Goal: Task Accomplishment & Management: Use online tool/utility

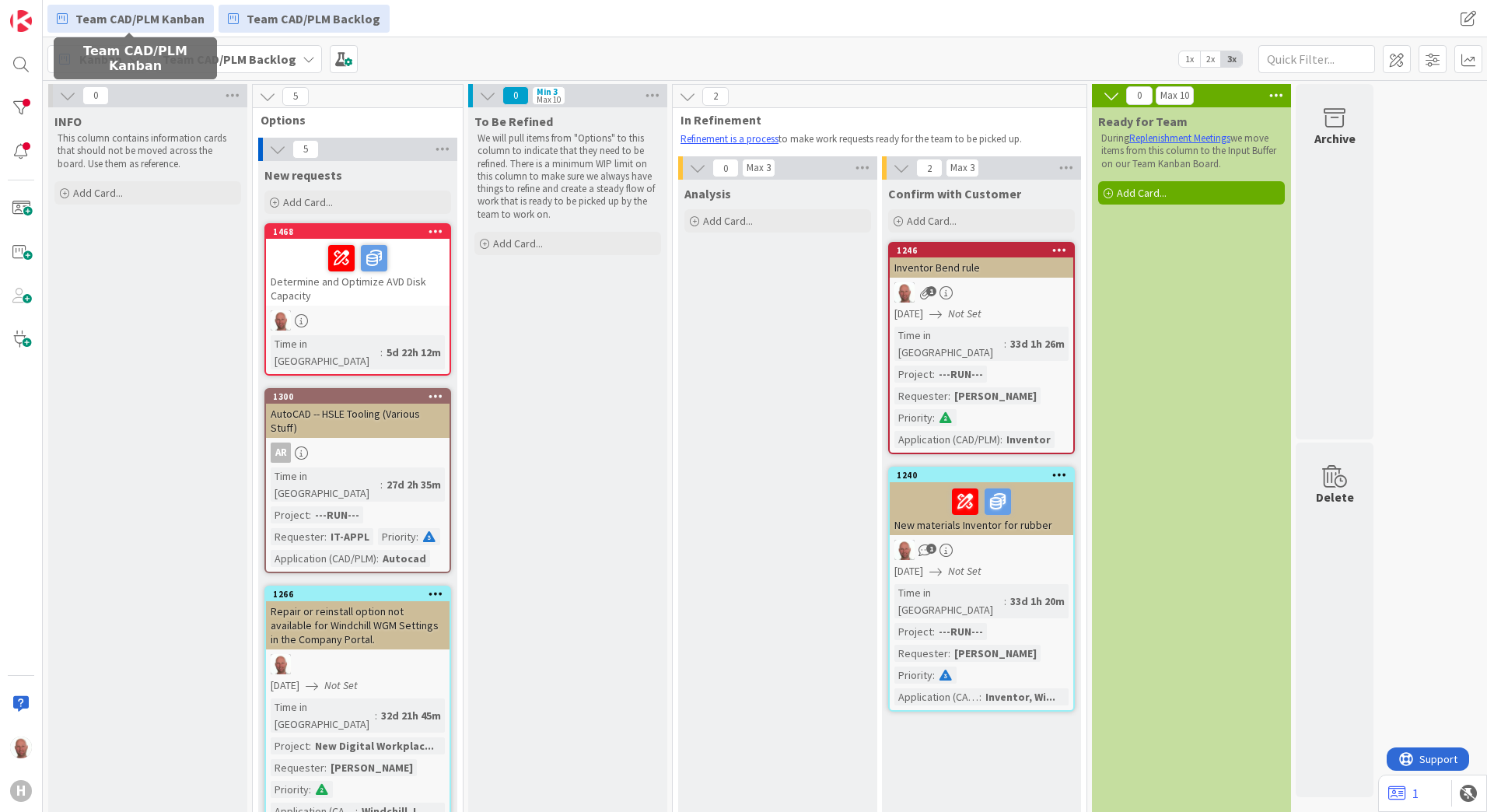
click at [121, 20] on span "Team CAD/PLM Kanban" at bounding box center [140, 19] width 129 height 19
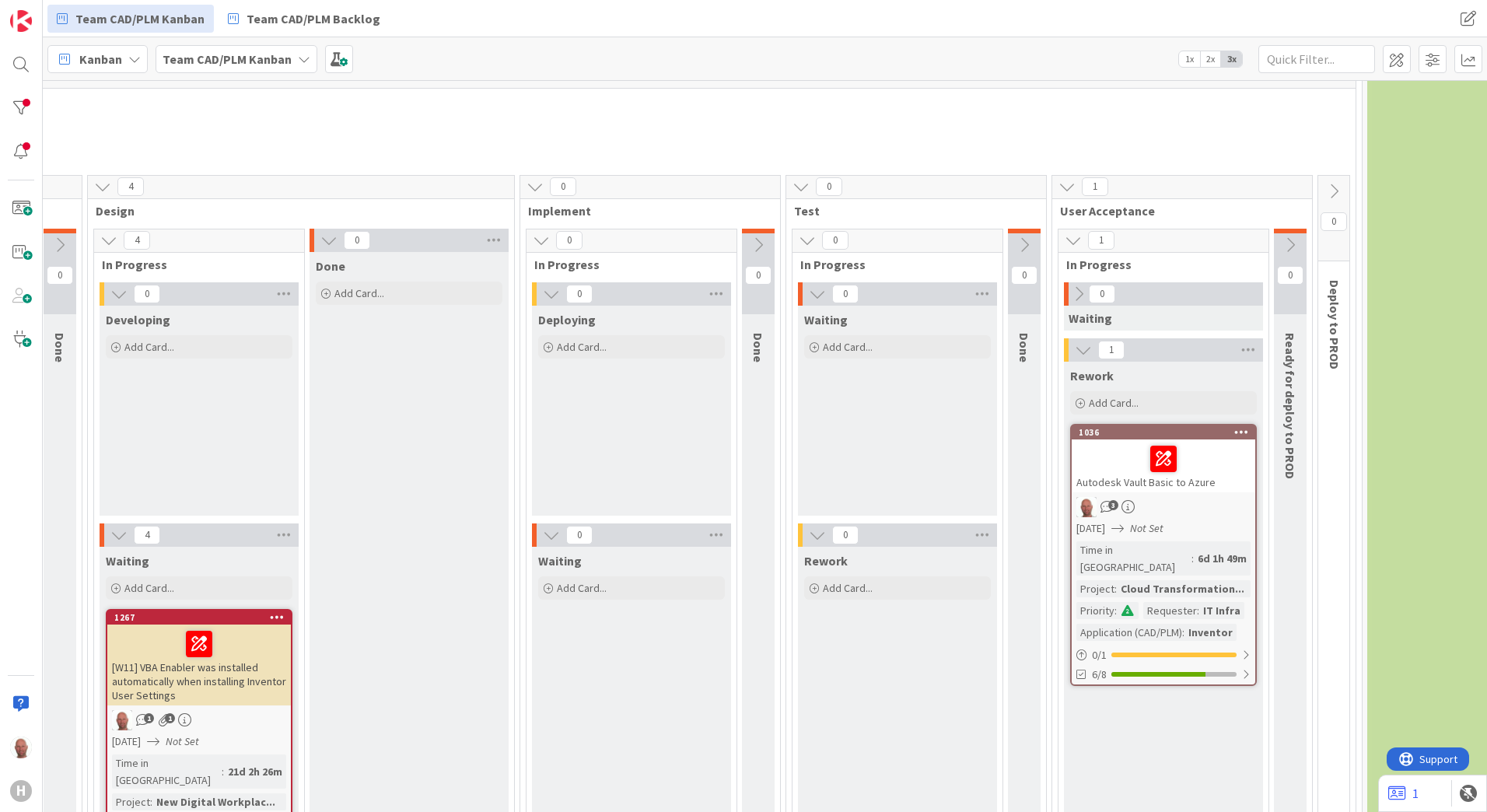
scroll to position [700, 647]
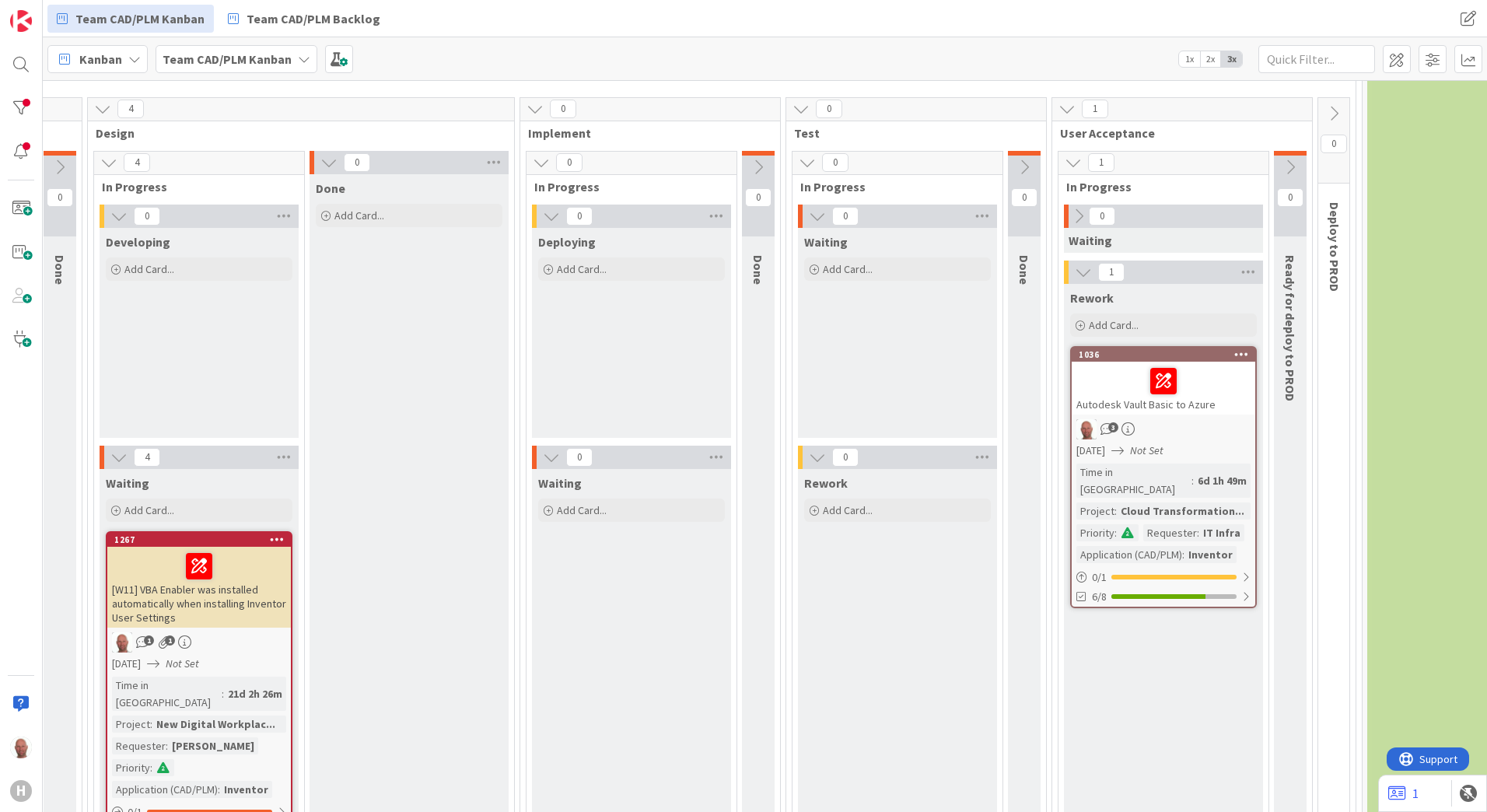
click at [1293, 164] on icon at bounding box center [1290, 166] width 17 height 17
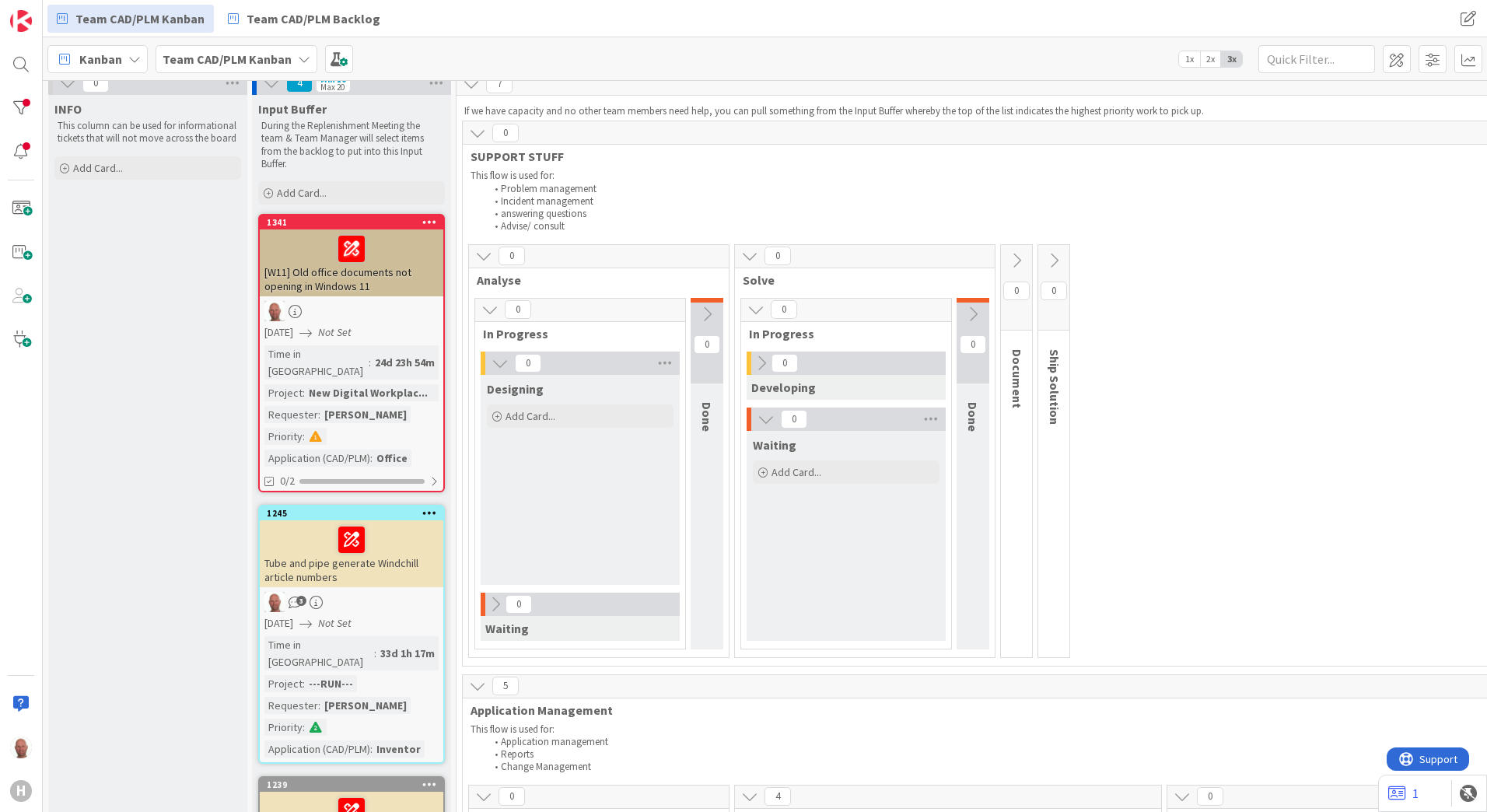
scroll to position [0, 0]
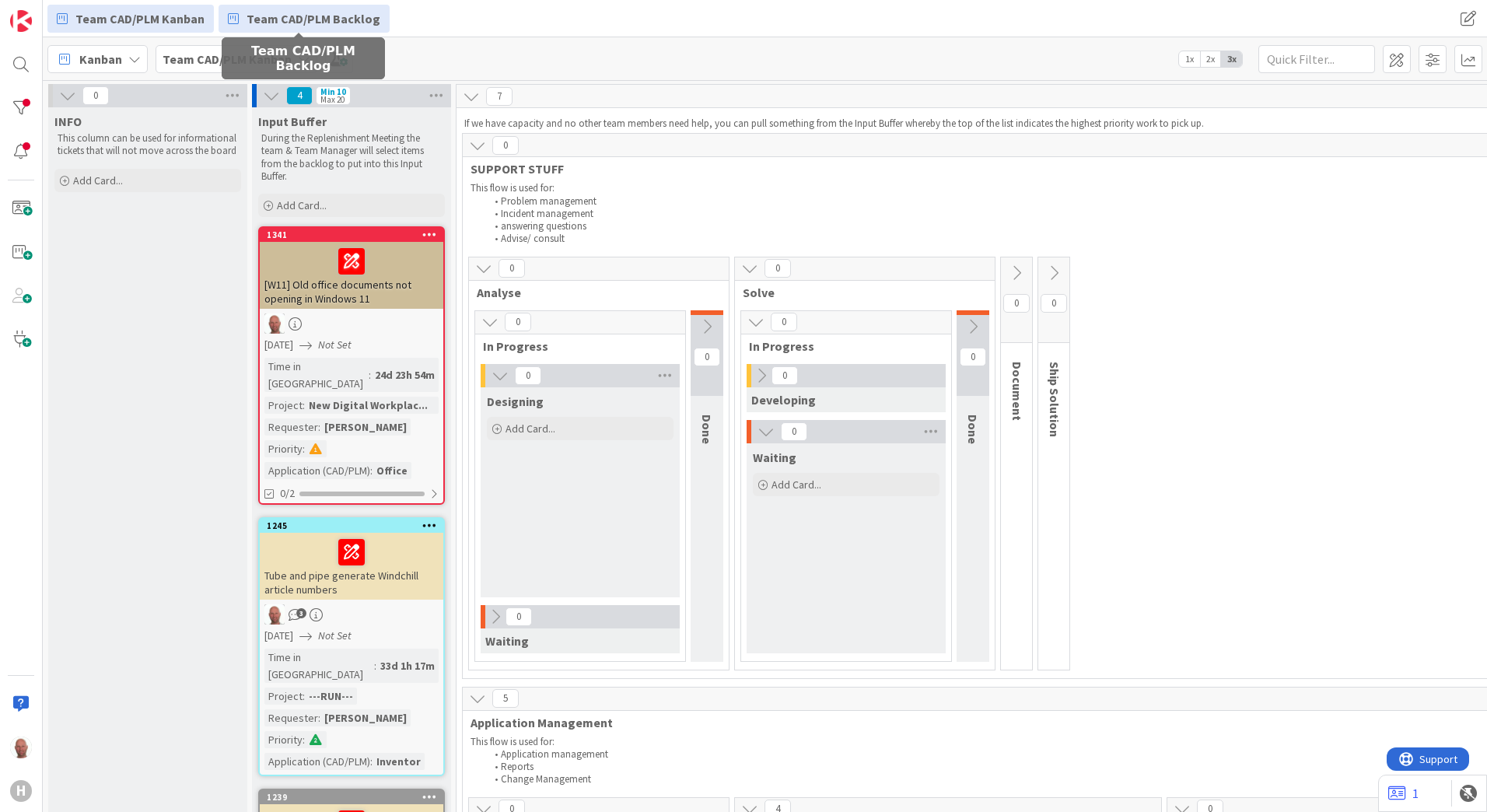
click at [296, 20] on span "Team CAD/PLM Backlog" at bounding box center [313, 19] width 133 height 19
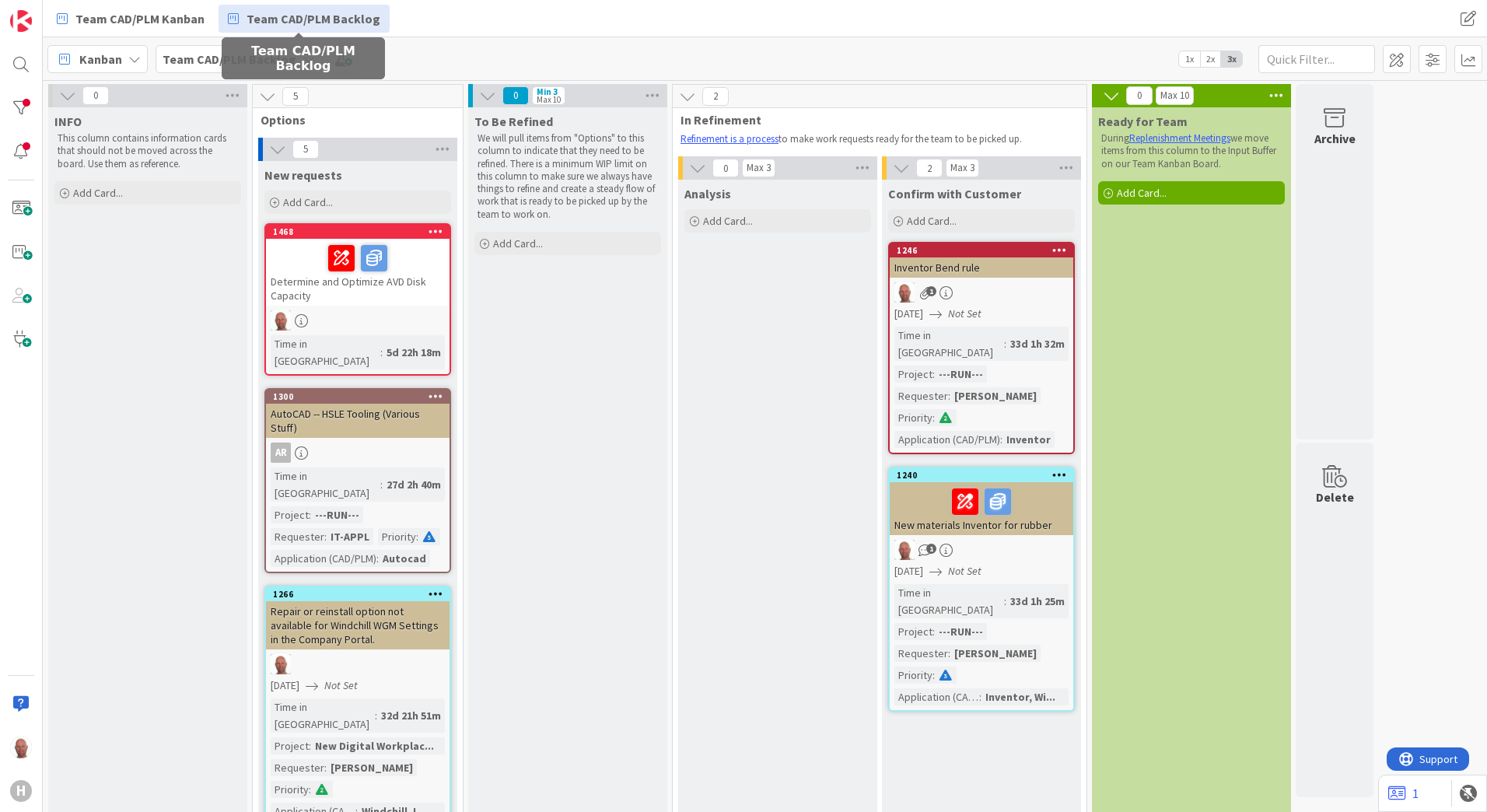
click at [736, 563] on div "Analysis Add Card..." at bounding box center [777, 729] width 199 height 1099
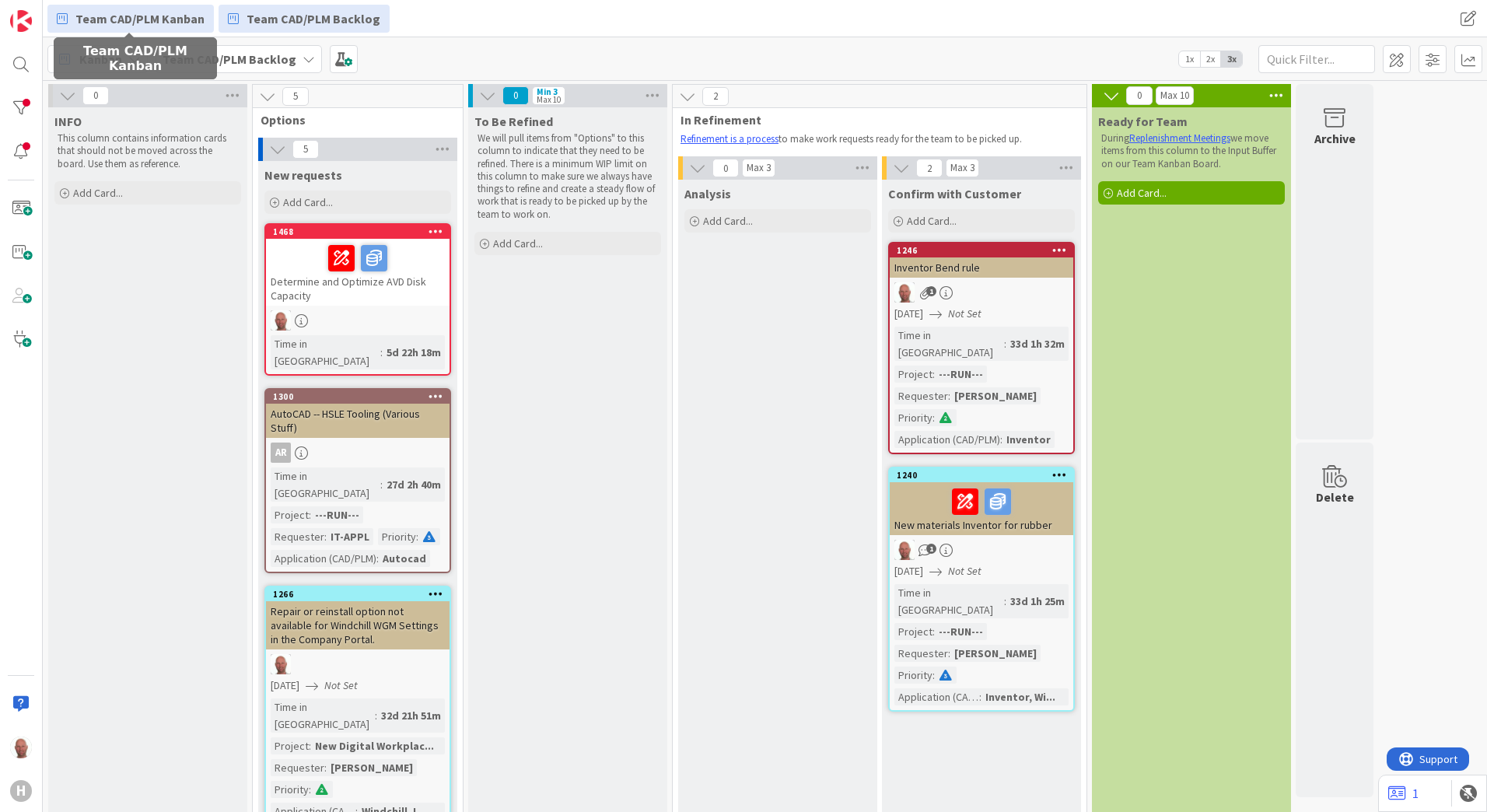
click at [111, 20] on span "Team CAD/PLM Kanban" at bounding box center [140, 19] width 129 height 19
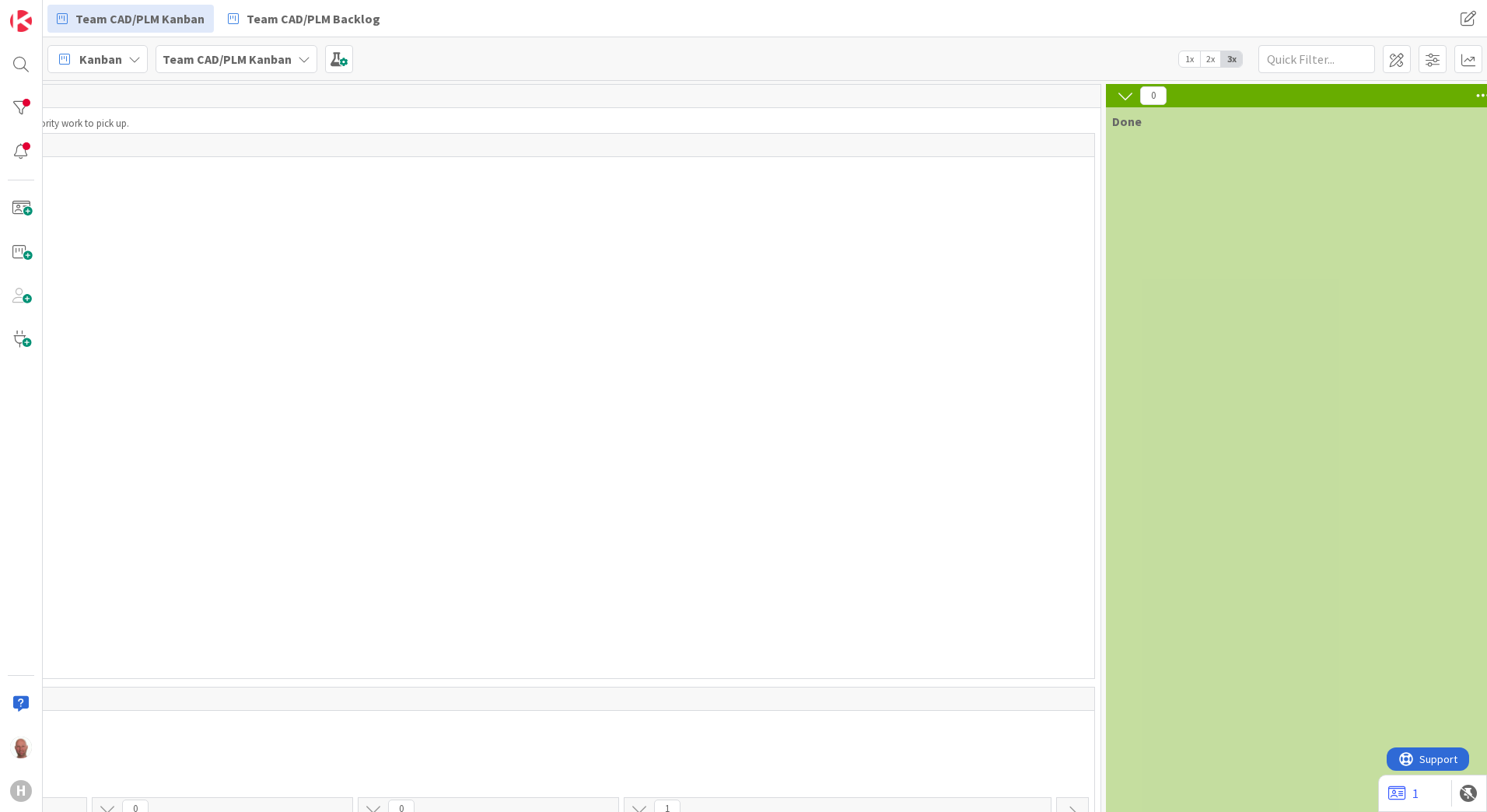
scroll to position [0, 1092]
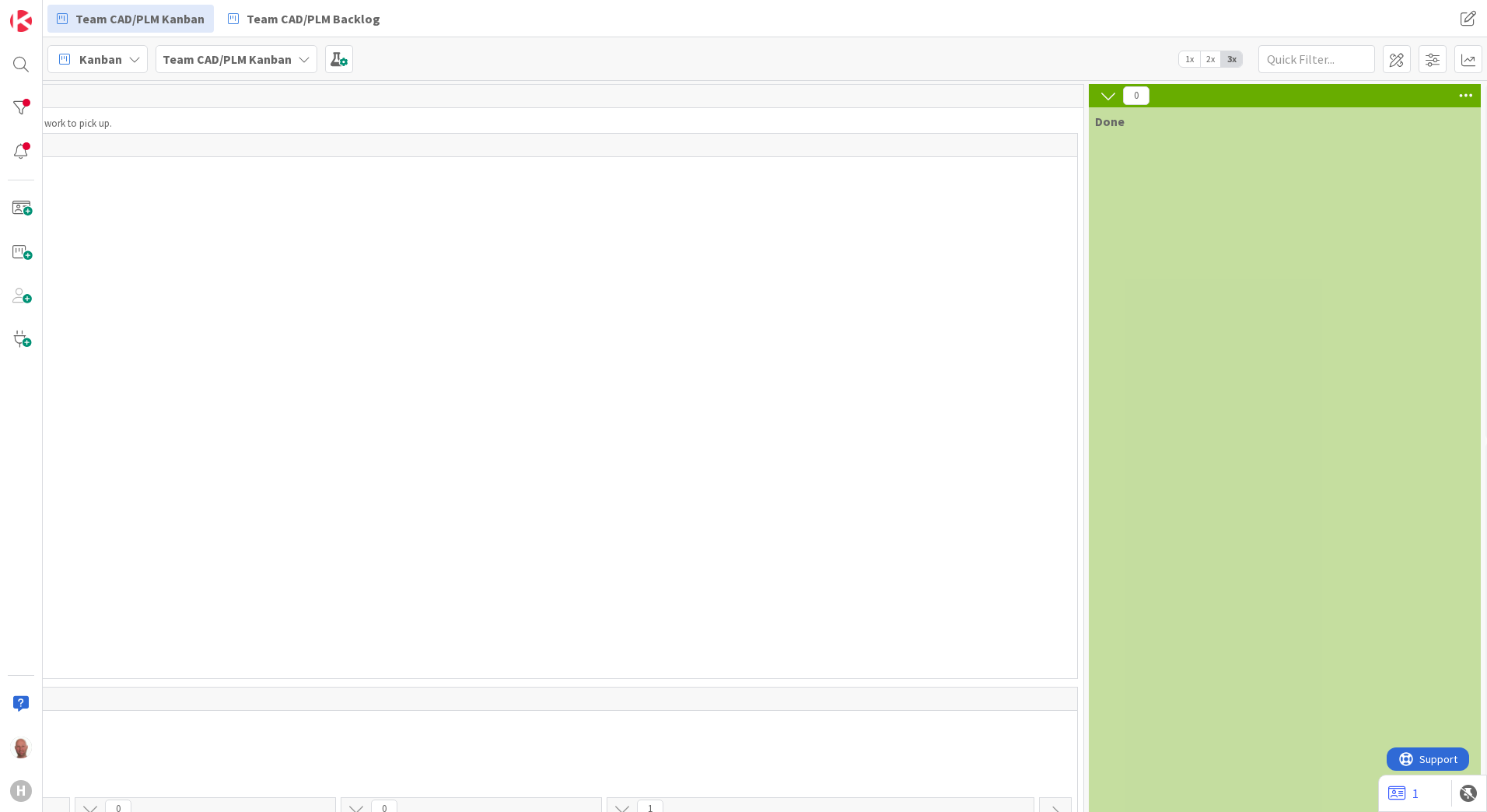
click at [1114, 96] on icon at bounding box center [1108, 95] width 17 height 17
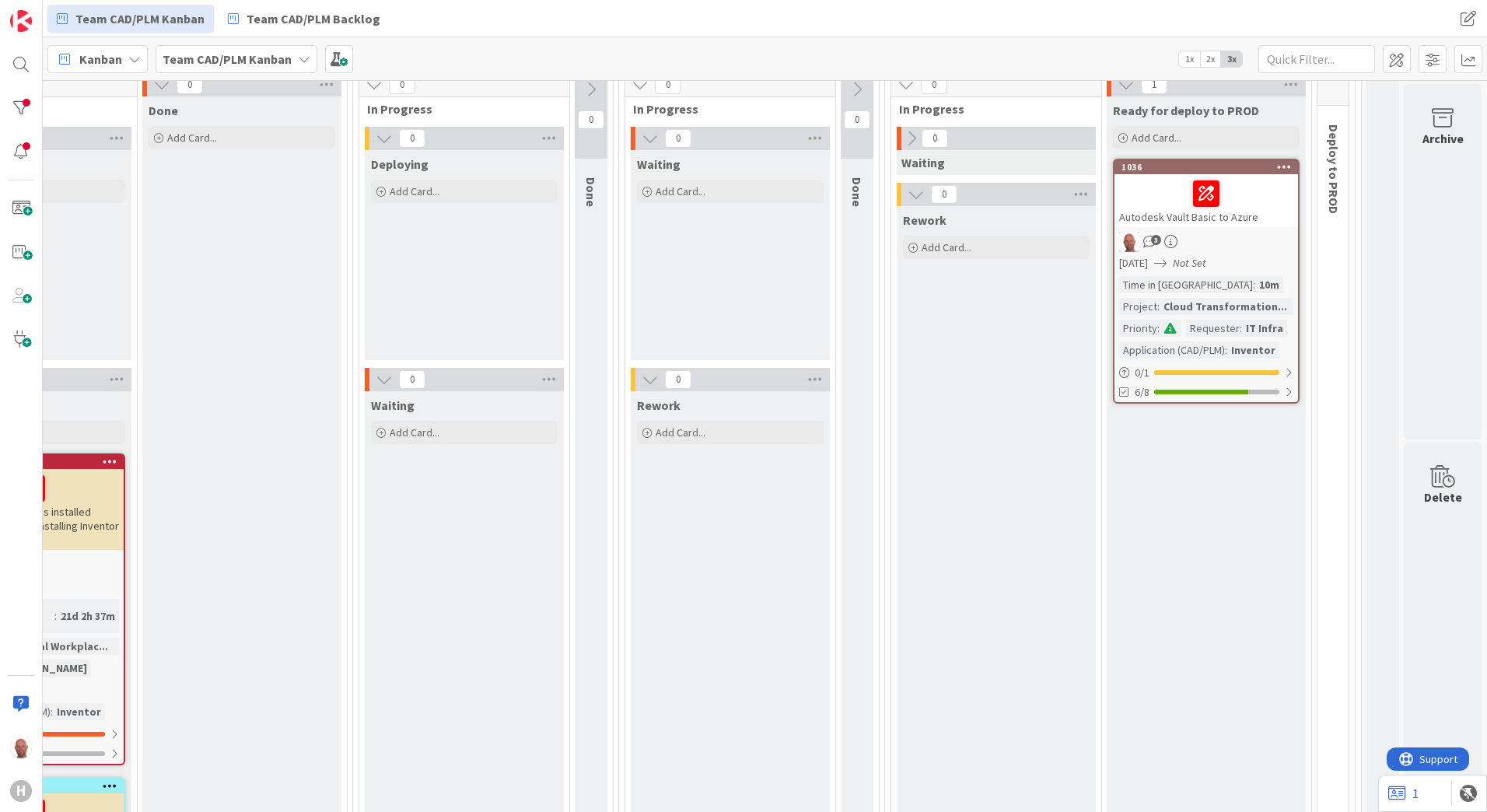
scroll to position [700, 826]
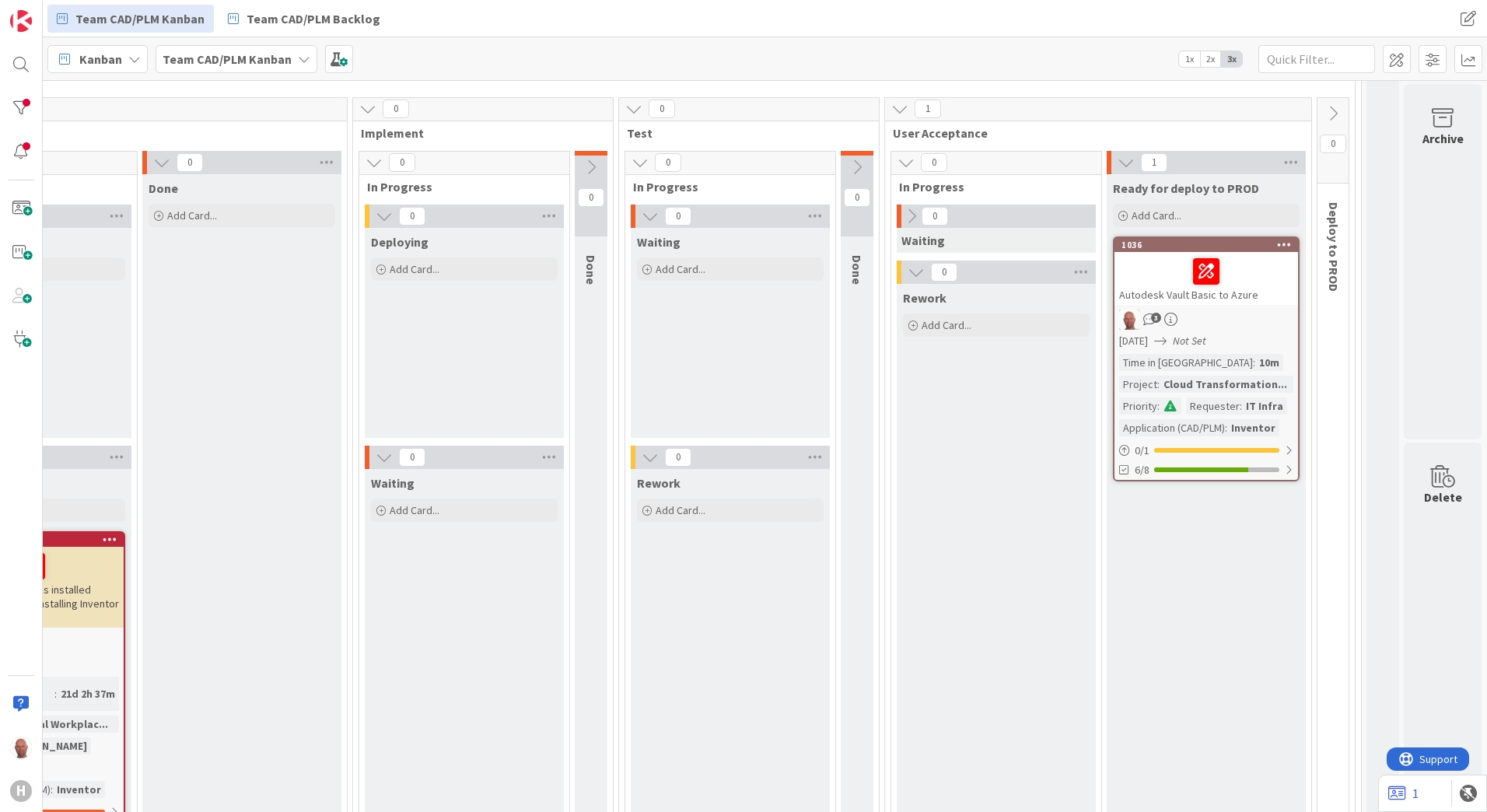
click at [631, 162] on icon at bounding box center [639, 162] width 17 height 17
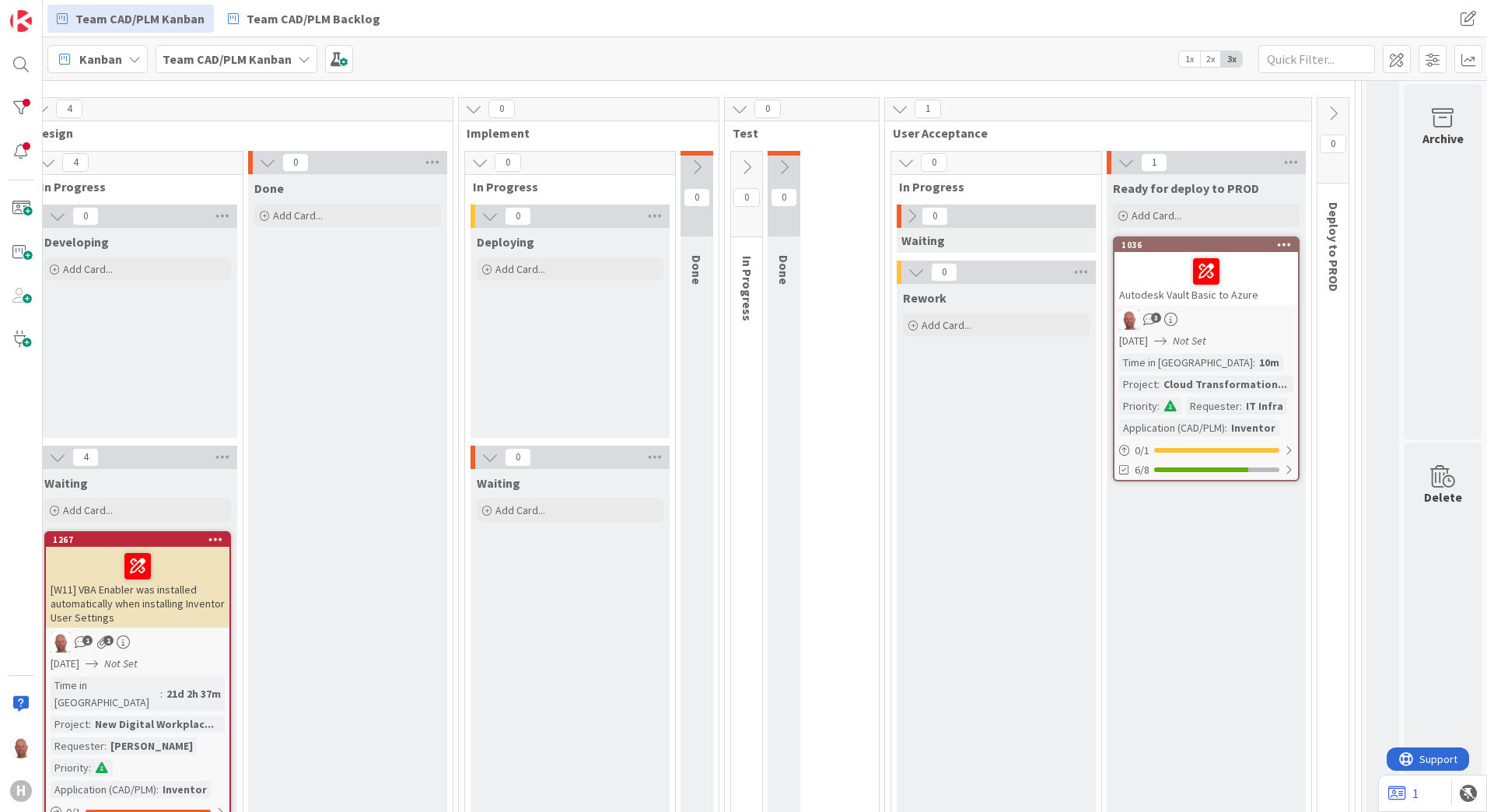
scroll to position [700, 721]
click at [471, 169] on icon at bounding box center [479, 162] width 17 height 17
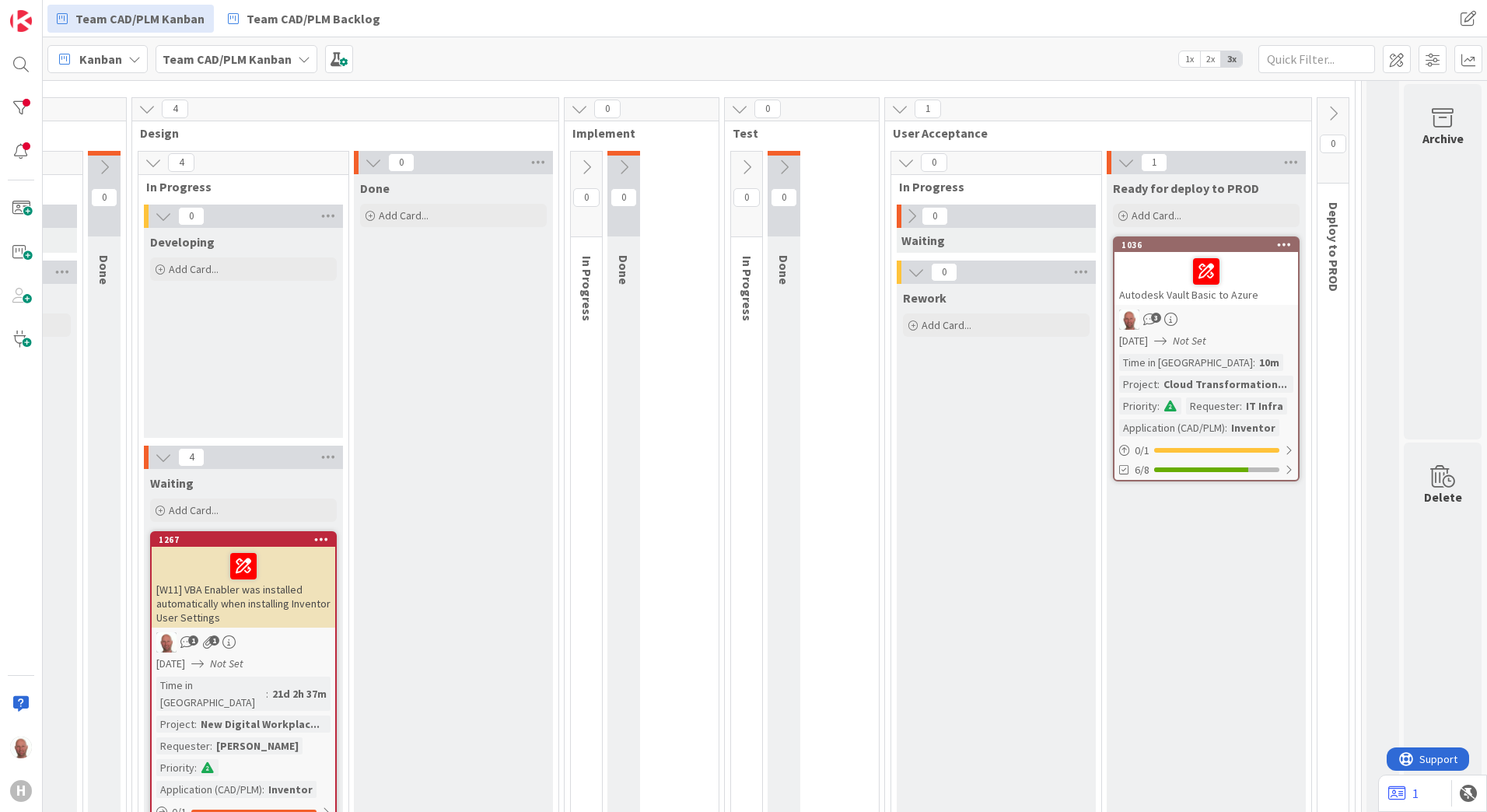
scroll to position [700, 614]
click at [1434, 65] on span at bounding box center [1433, 59] width 28 height 28
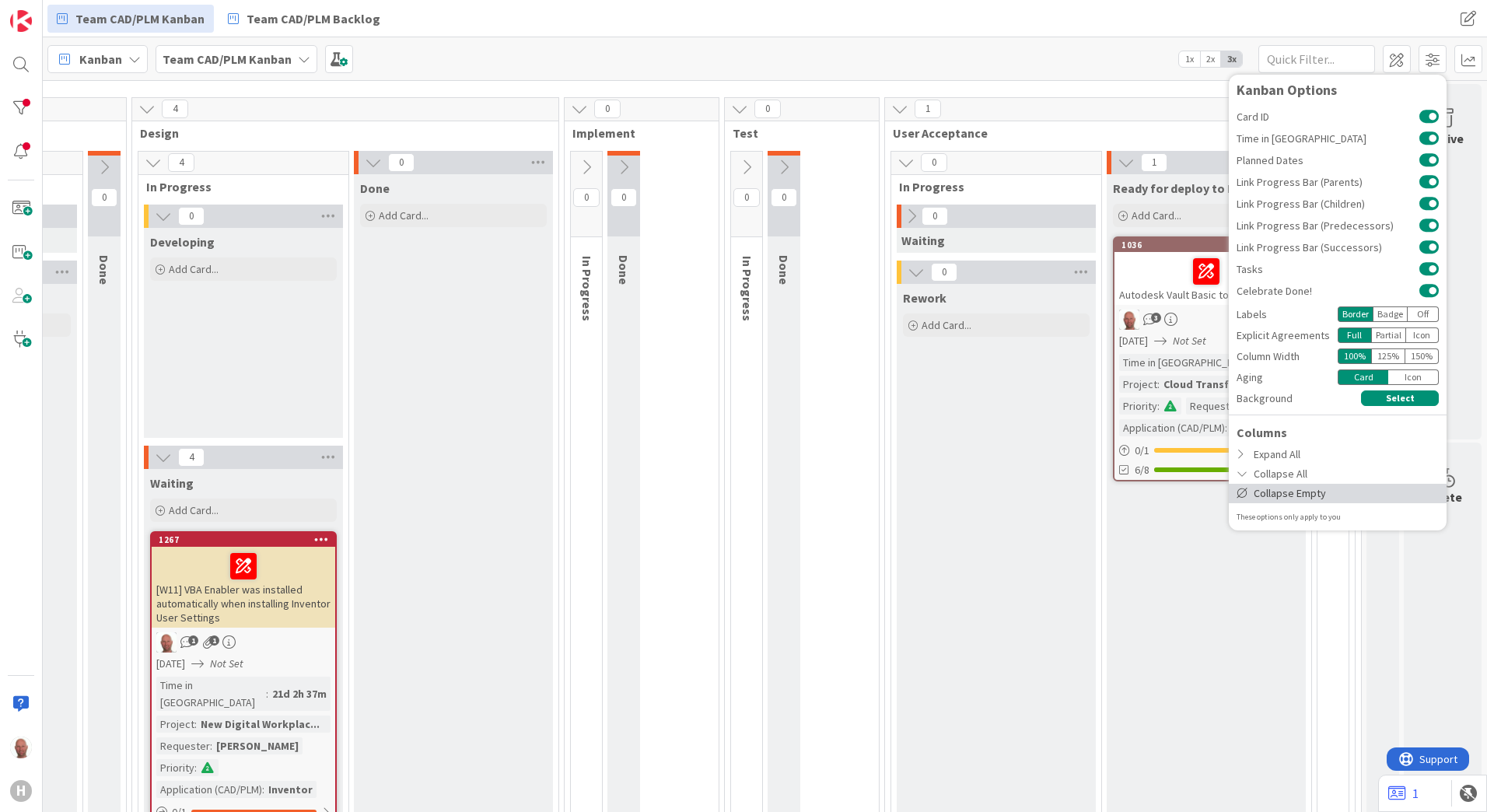
click at [1332, 489] on div "Collapse Empty" at bounding box center [1338, 493] width 217 height 19
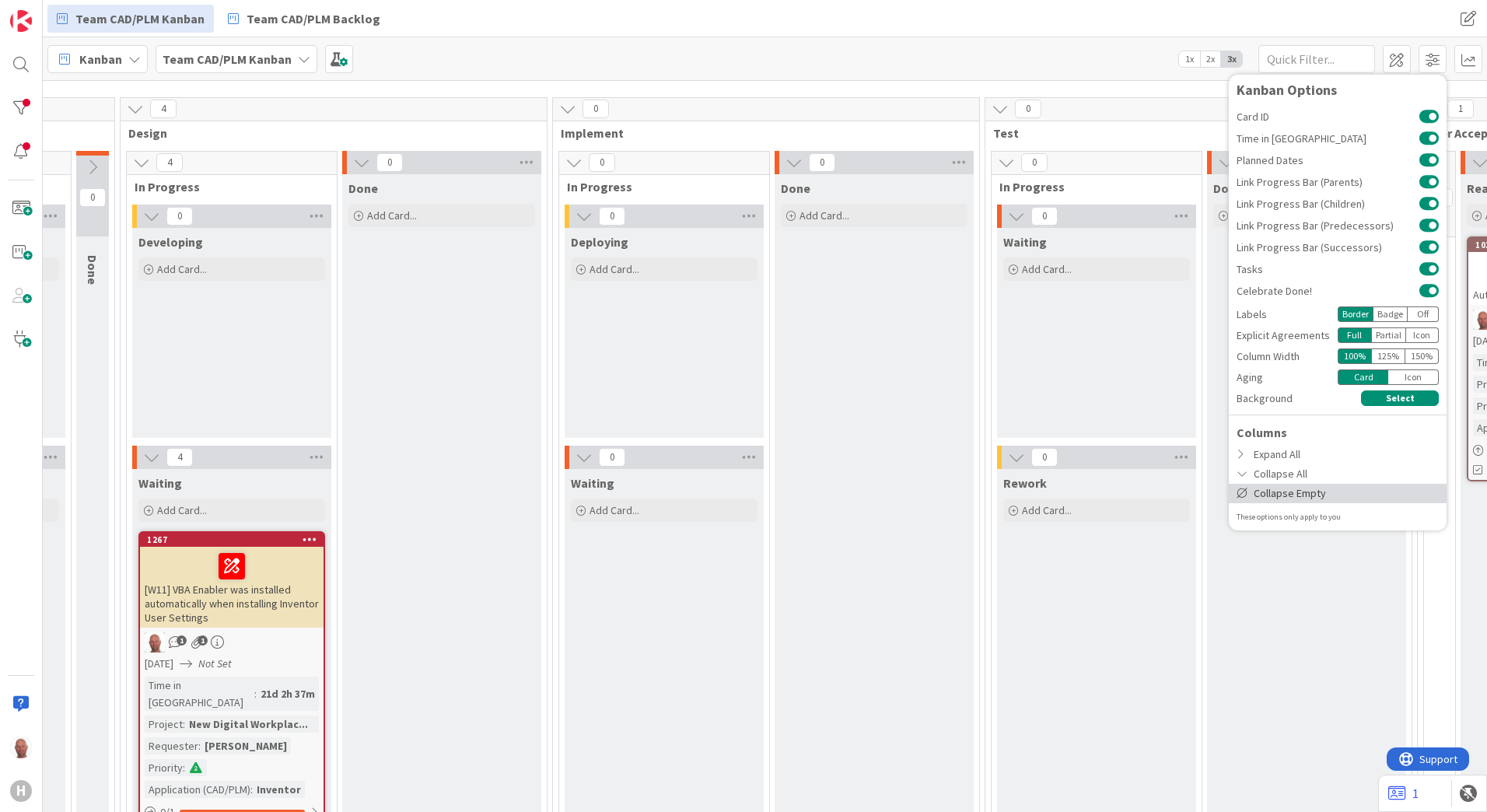
click at [1295, 497] on div "Collapse Empty" at bounding box center [1338, 493] width 217 height 19
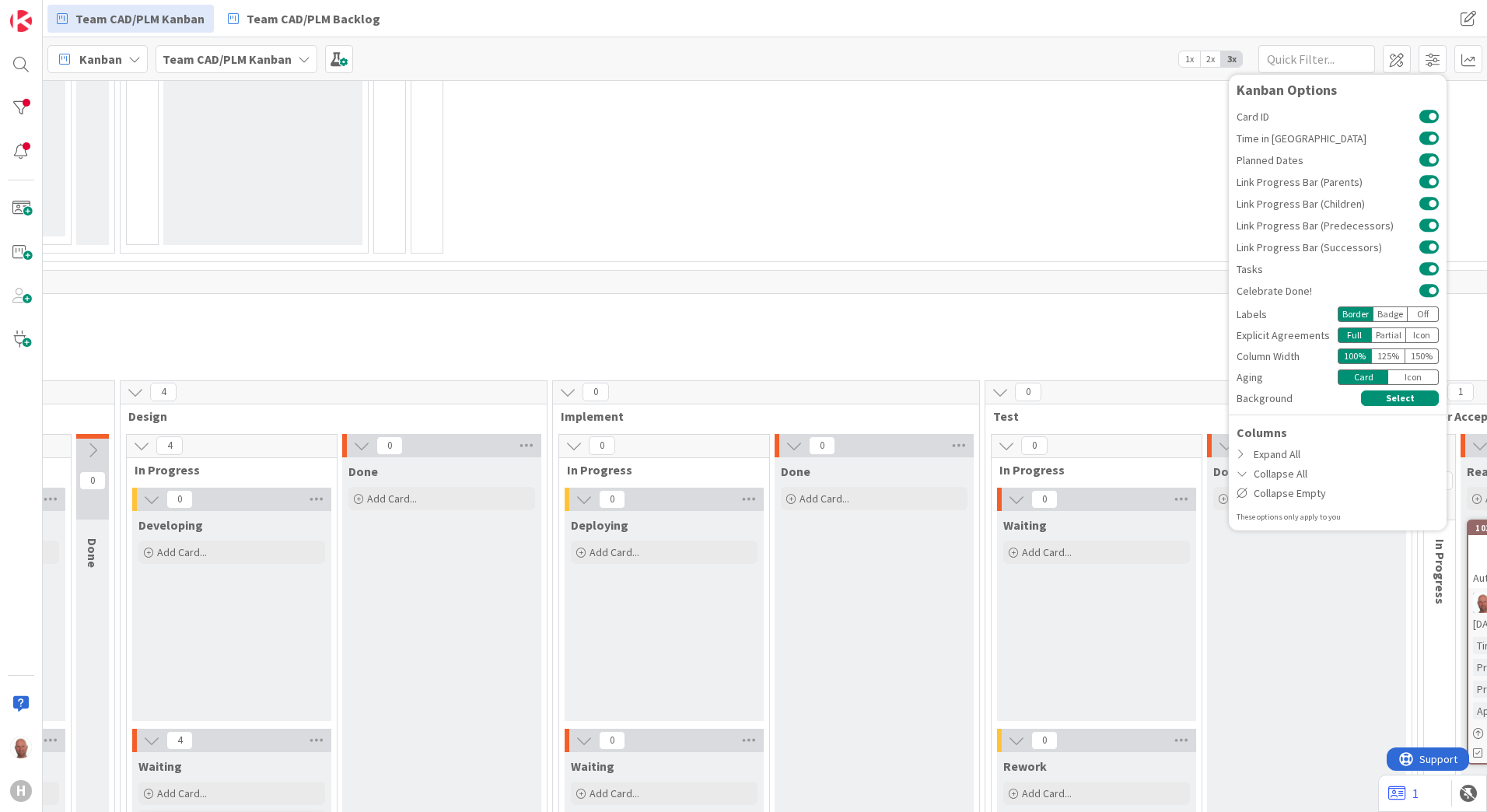
scroll to position [573, 614]
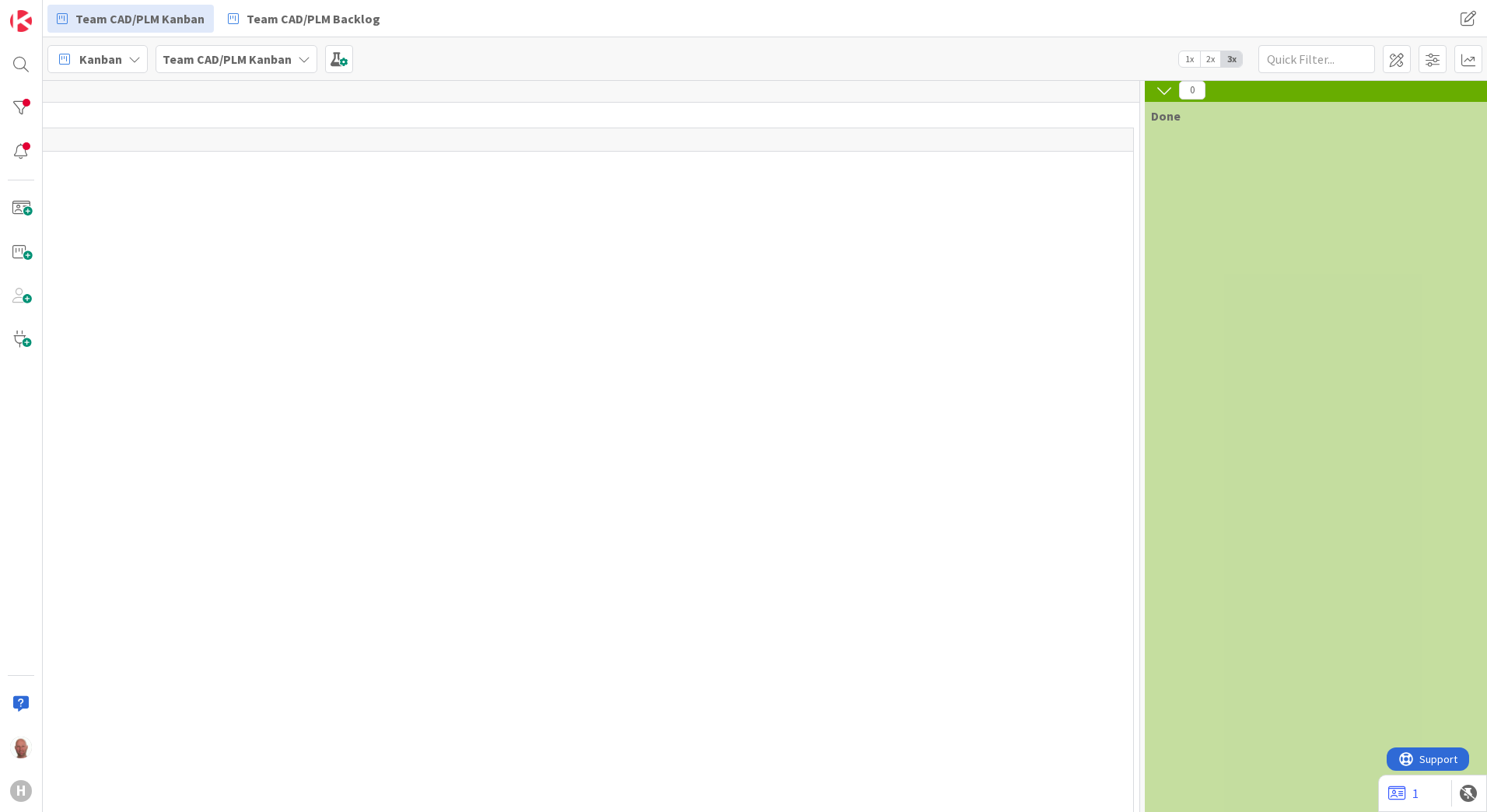
scroll to position [0, 1190]
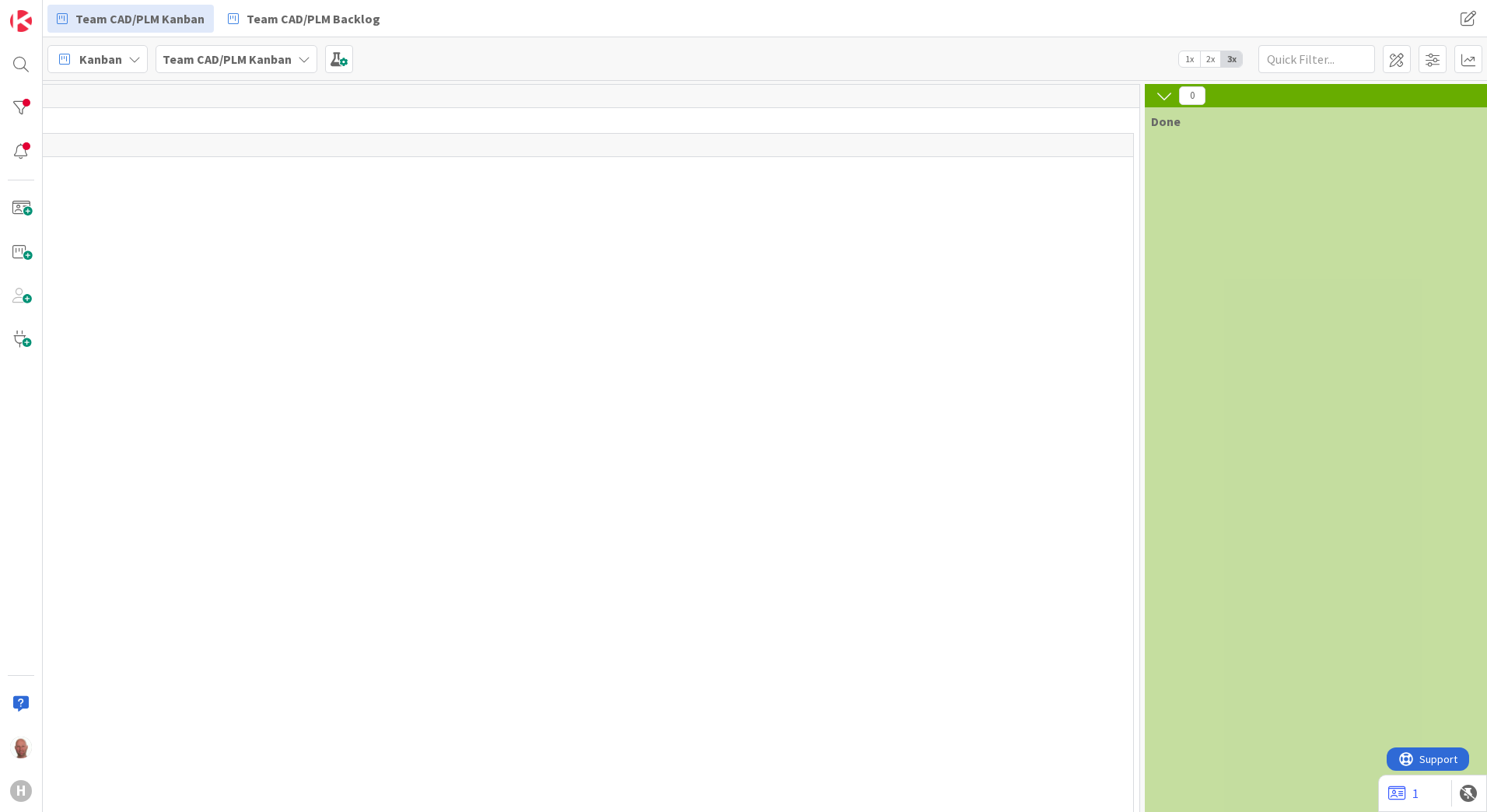
click at [1163, 93] on icon at bounding box center [1163, 95] width 17 height 17
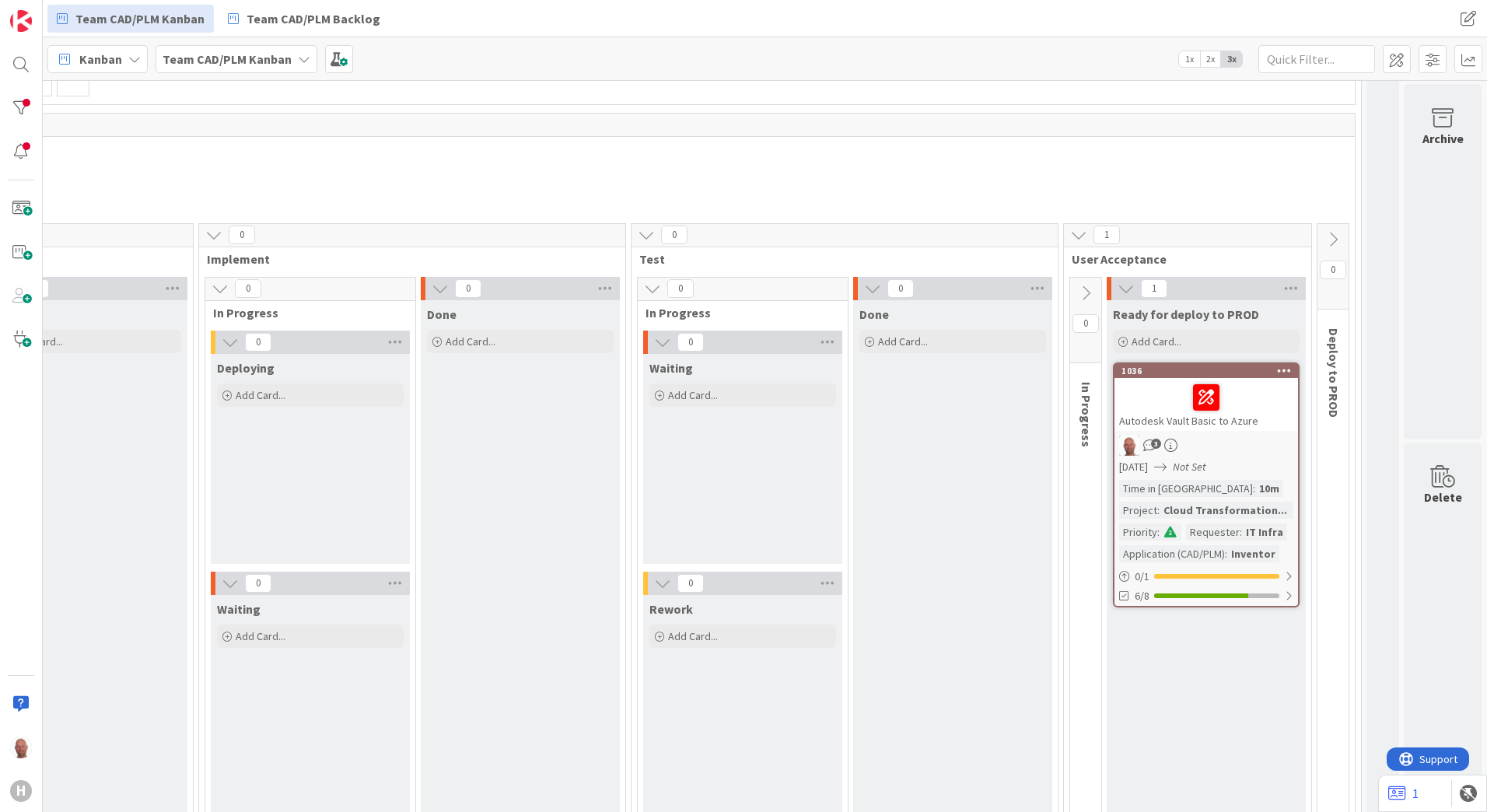
scroll to position [778, 980]
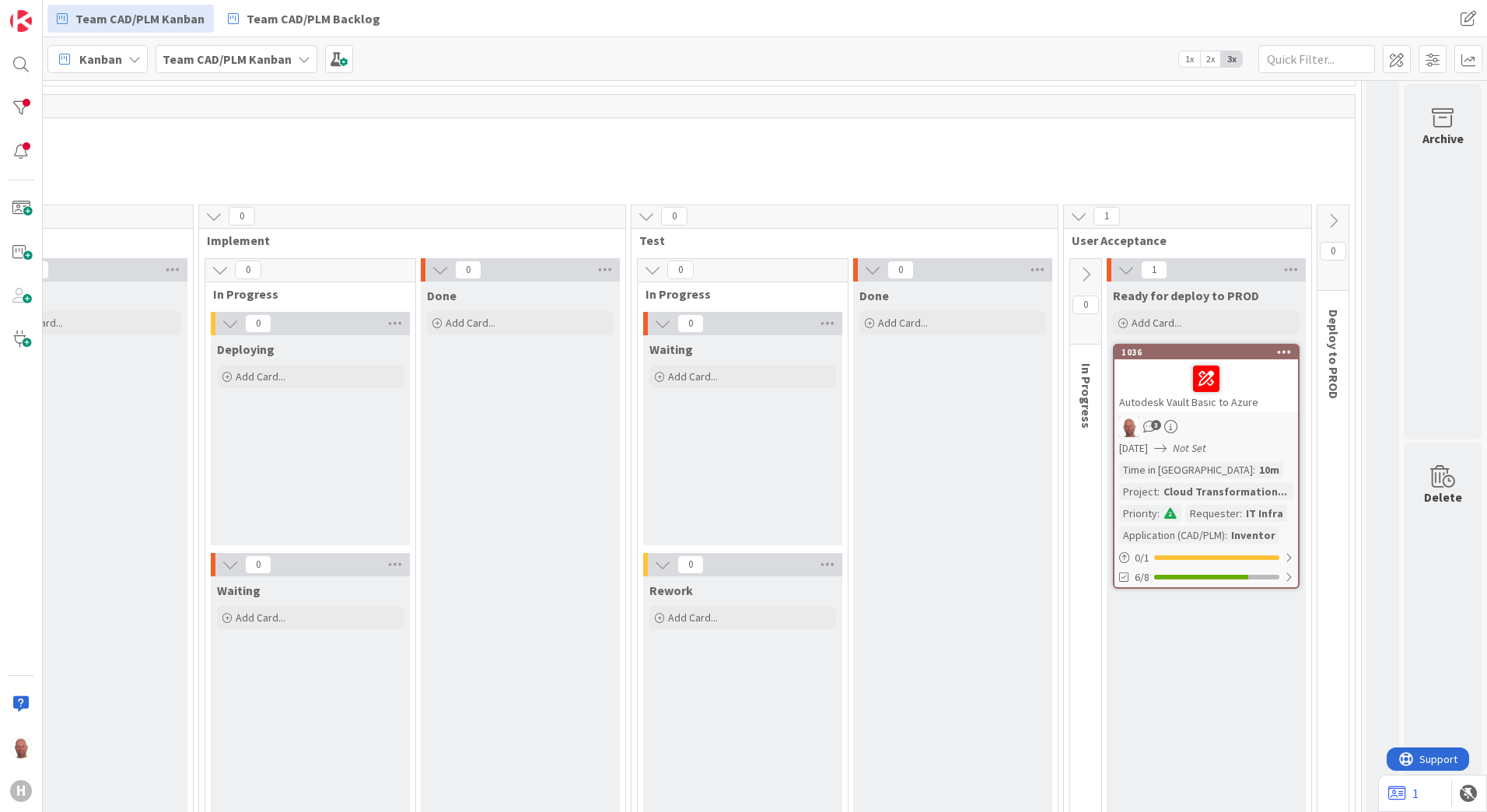
click at [637, 218] on icon at bounding box center [645, 216] width 17 height 17
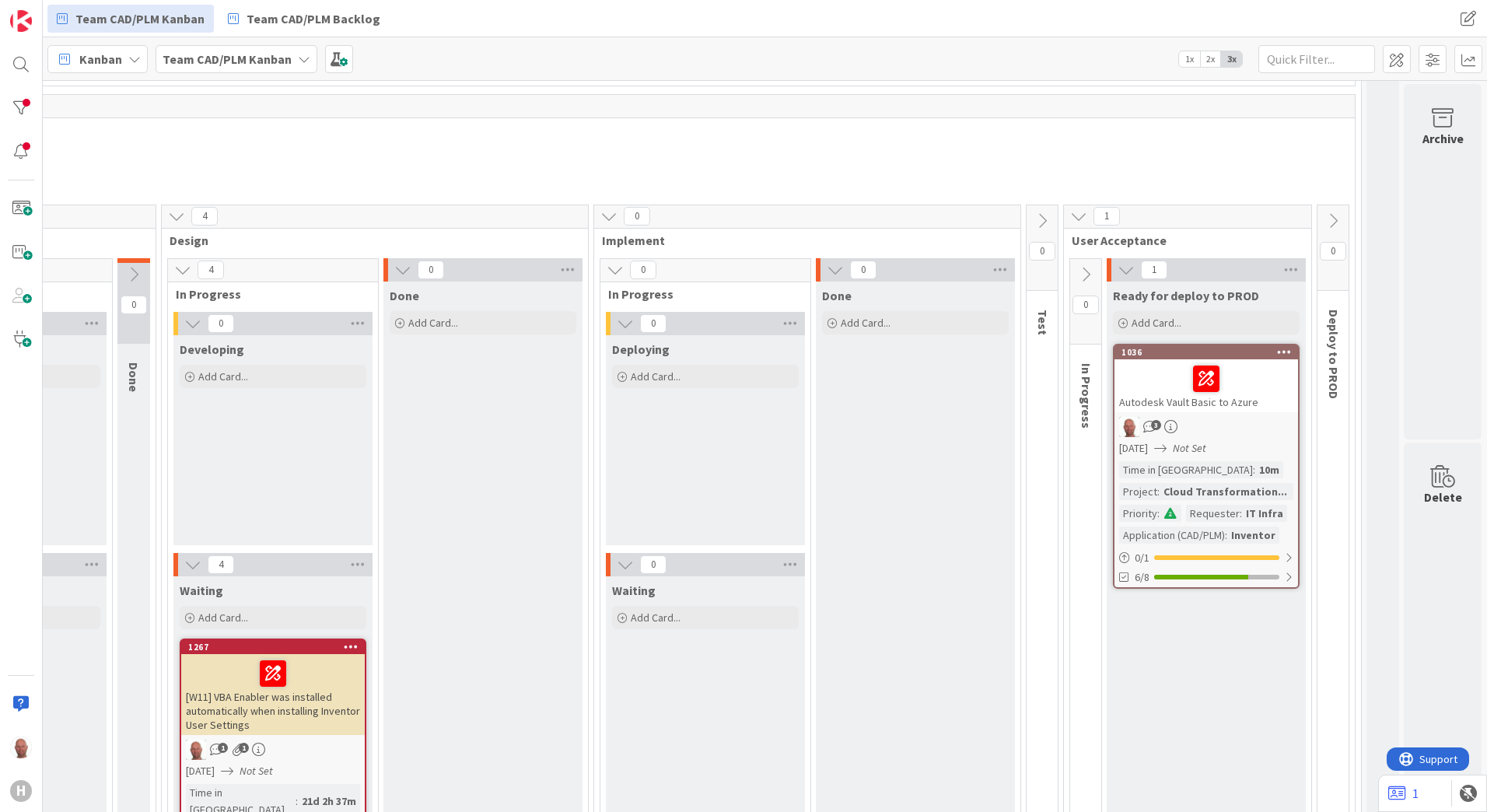
scroll to position [778, 585]
click at [600, 217] on icon at bounding box center [608, 216] width 17 height 17
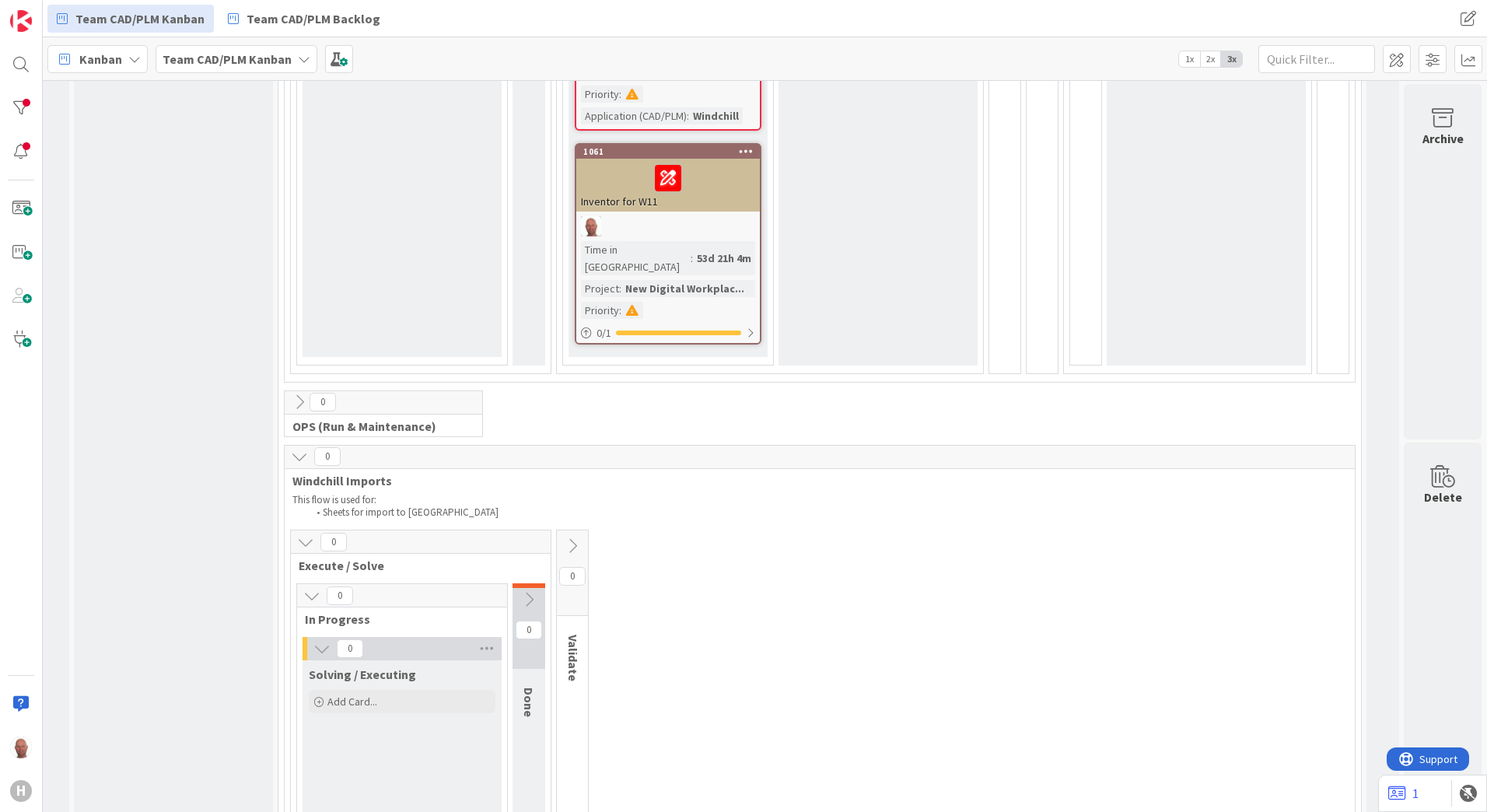
scroll to position [2177, 190]
click at [297, 535] on icon at bounding box center [305, 543] width 17 height 17
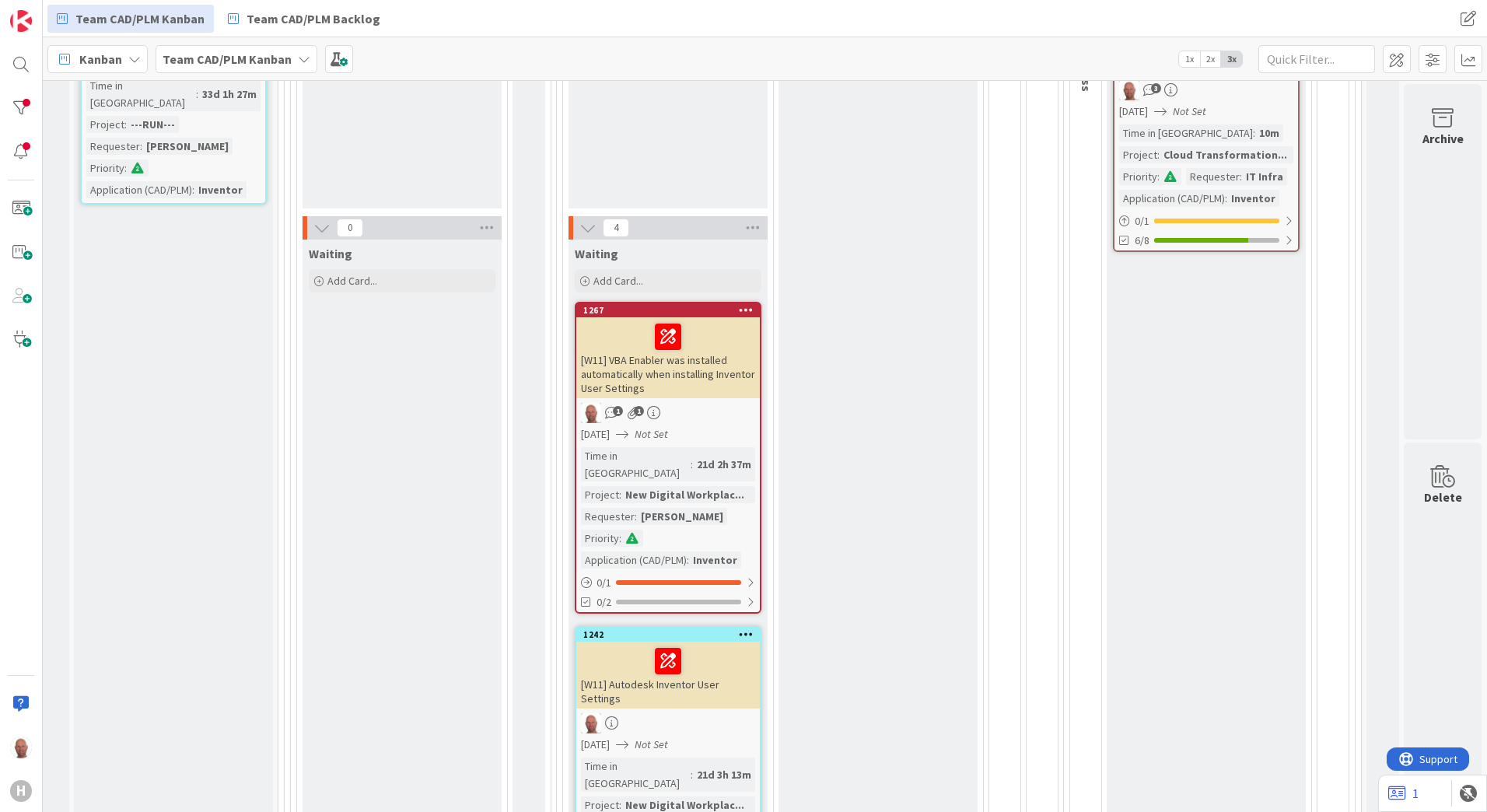
scroll to position [1089, 190]
